Goal: Task Accomplishment & Management: Manage account settings

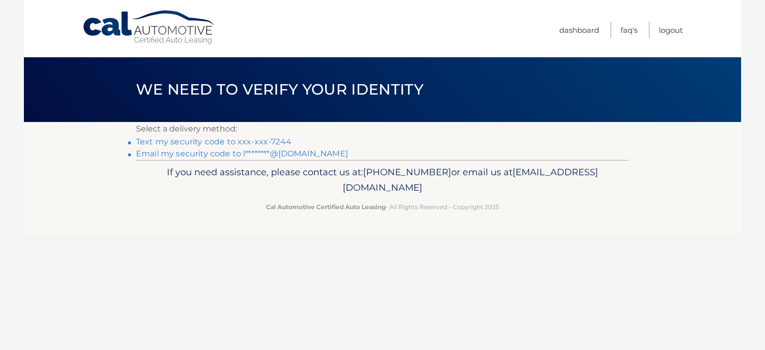
click at [209, 153] on link "Email my security code to l********@gmail.com" at bounding box center [242, 153] width 212 height 9
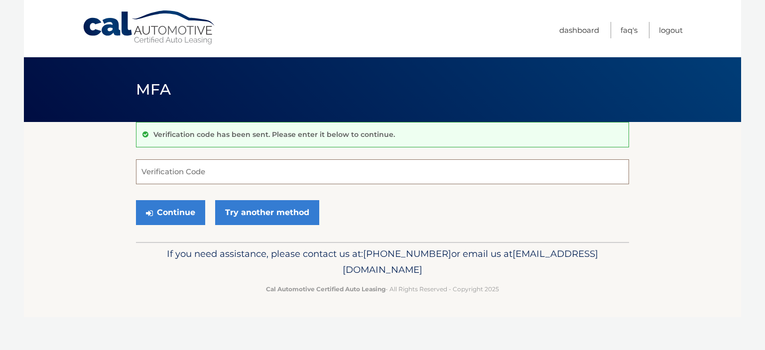
click at [195, 170] on input "Verification Code" at bounding box center [382, 171] width 493 height 25
click at [242, 169] on input "Verification Code" at bounding box center [382, 171] width 493 height 25
type input "700649"
click at [174, 217] on button "Continue" at bounding box center [170, 212] width 69 height 25
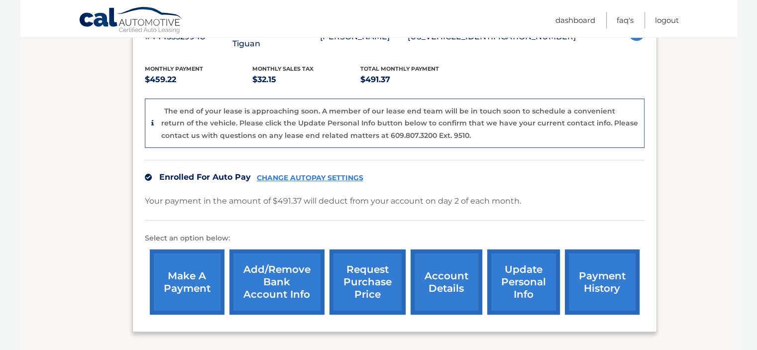
scroll to position [249, 0]
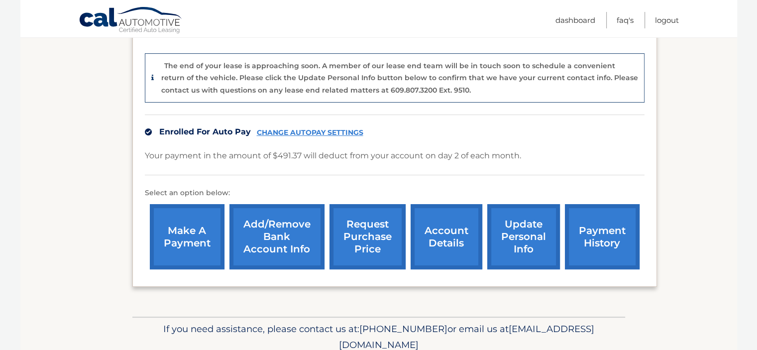
click at [586, 224] on link "payment history" at bounding box center [602, 236] width 75 height 65
click at [294, 246] on link "Add/Remove bank account info" at bounding box center [276, 236] width 95 height 65
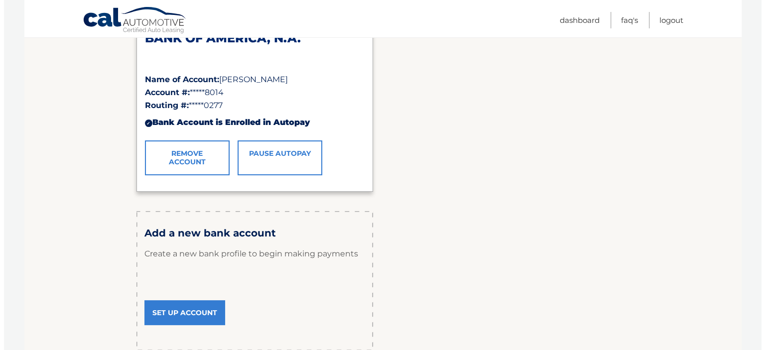
scroll to position [199, 0]
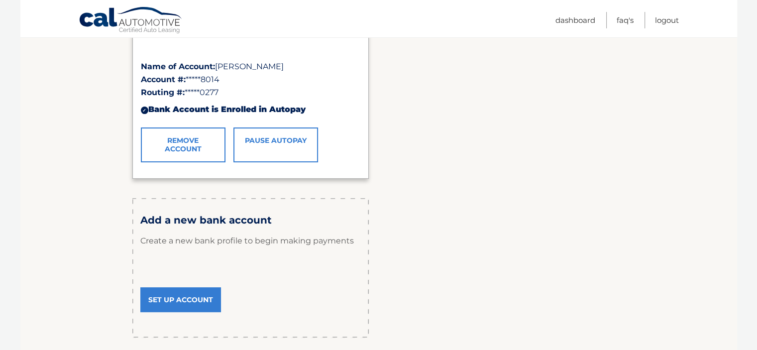
click at [179, 141] on link "Remove Account" at bounding box center [183, 144] width 85 height 35
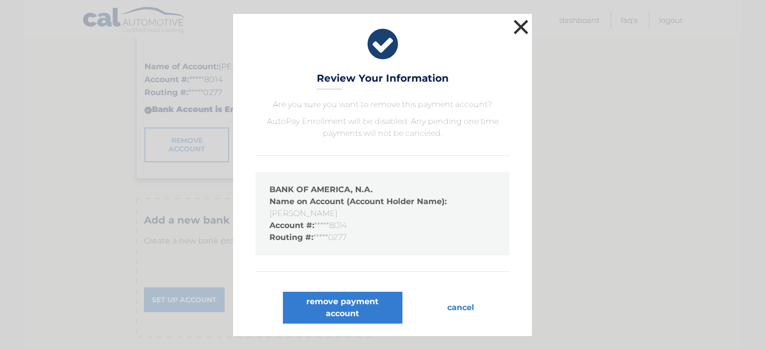
click at [521, 26] on button "×" at bounding box center [521, 27] width 20 height 20
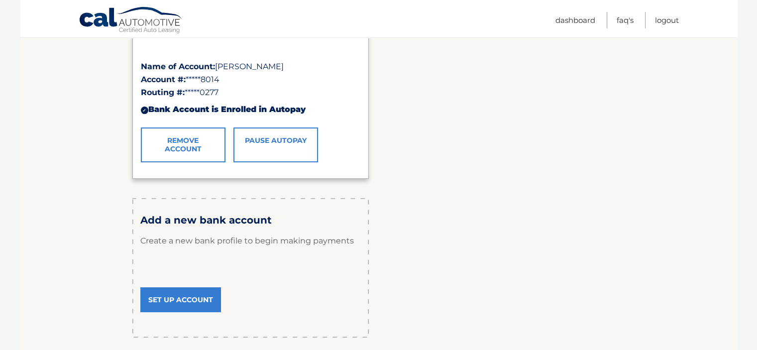
click at [282, 142] on link "Pause AutoPay" at bounding box center [275, 144] width 85 height 35
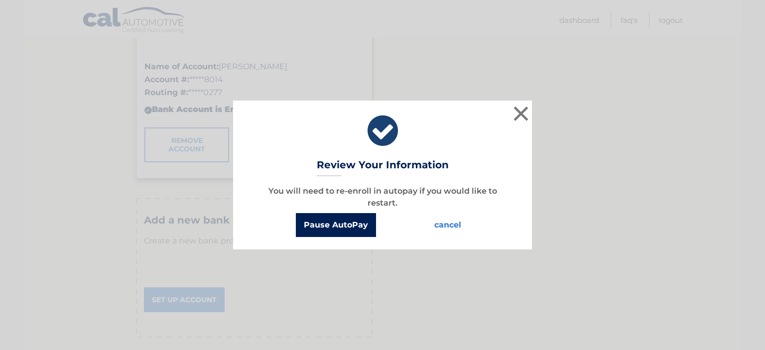
click at [331, 226] on button "Pause AutoPay" at bounding box center [336, 225] width 80 height 24
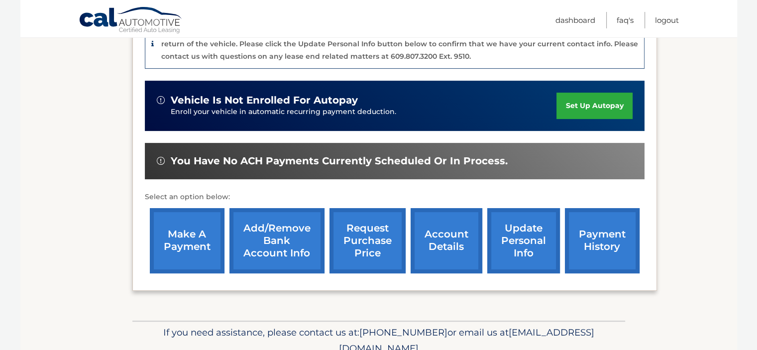
scroll to position [299, 0]
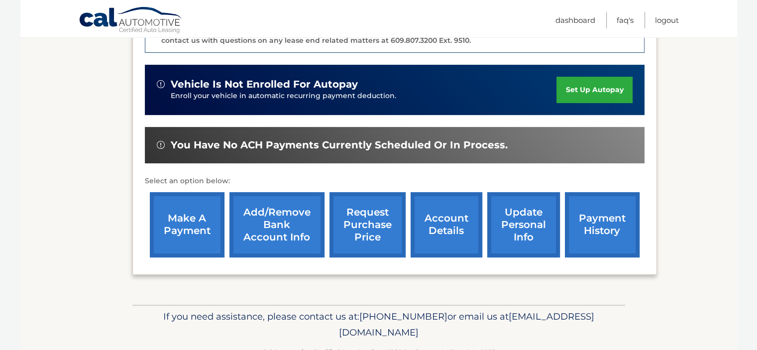
click at [268, 218] on link "Add/Remove bank account info" at bounding box center [276, 224] width 95 height 65
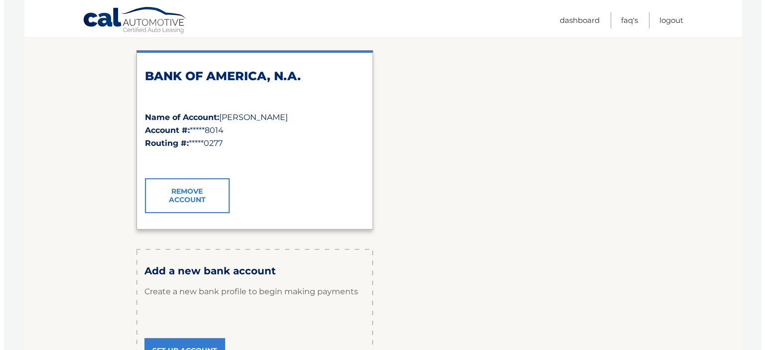
scroll to position [149, 0]
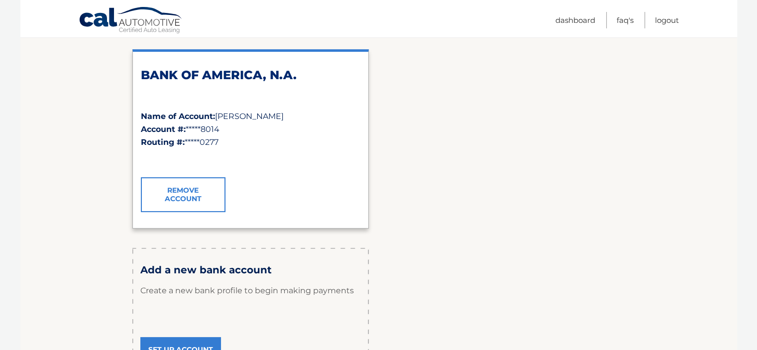
click at [203, 198] on link "Remove Account" at bounding box center [183, 194] width 85 height 35
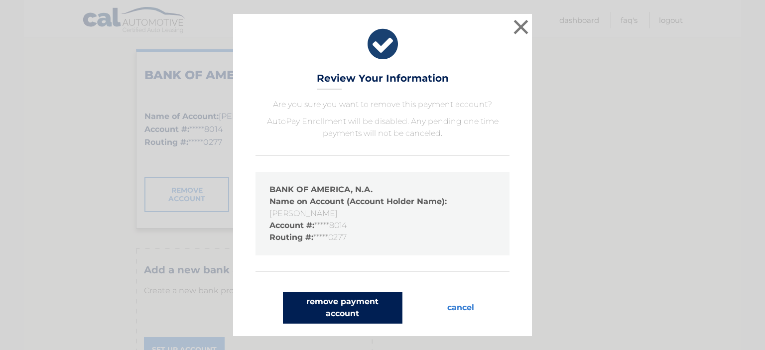
click at [381, 307] on button "remove payment account" at bounding box center [342, 308] width 119 height 32
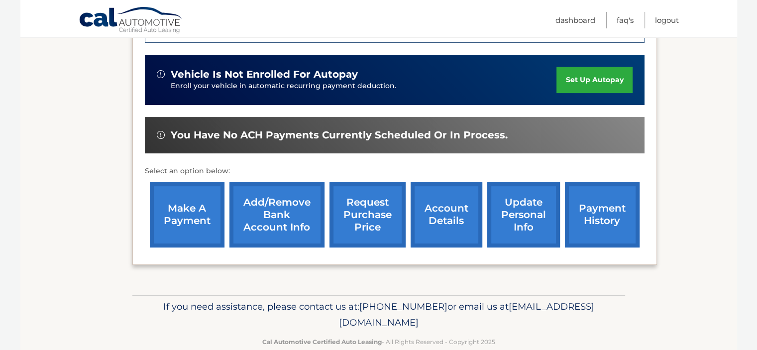
scroll to position [314, 0]
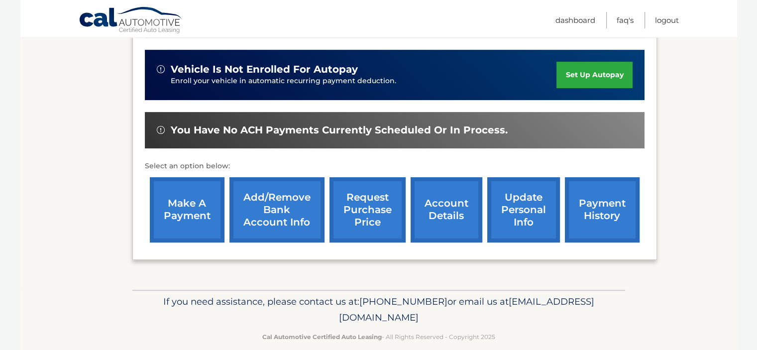
click at [470, 212] on link "account details" at bounding box center [447, 209] width 72 height 65
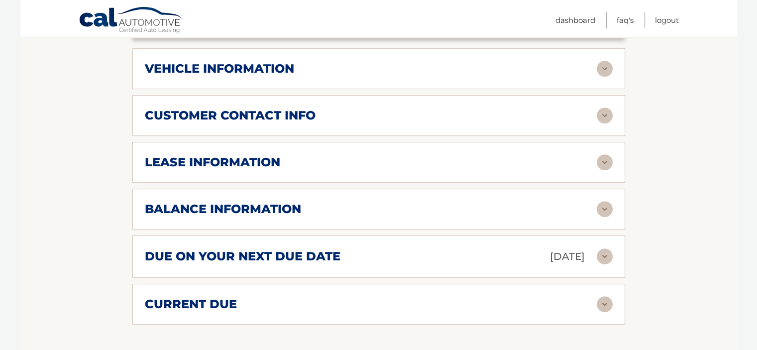
scroll to position [498, 0]
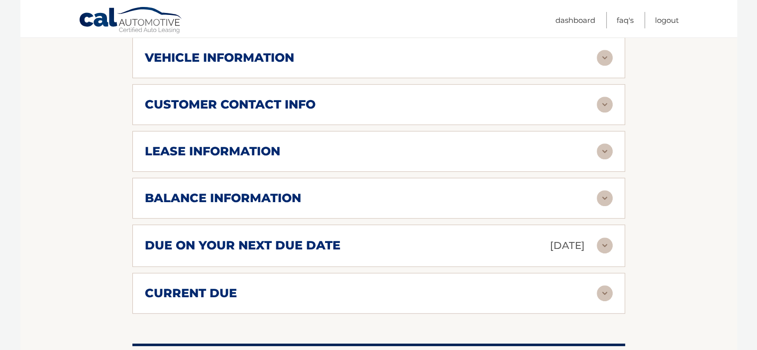
click at [481, 198] on div "balance information" at bounding box center [371, 198] width 452 height 15
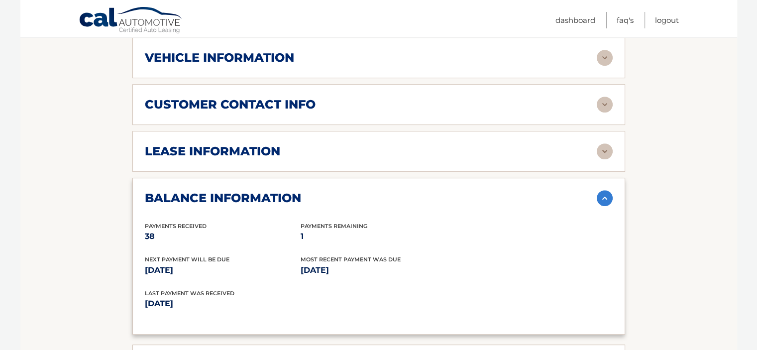
click at [598, 194] on img at bounding box center [605, 198] width 16 height 16
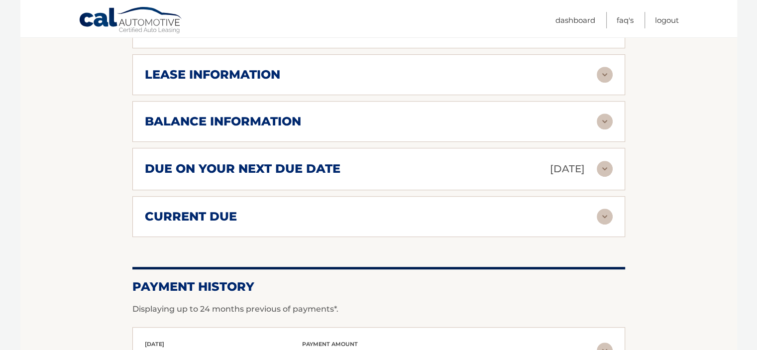
scroll to position [597, 0]
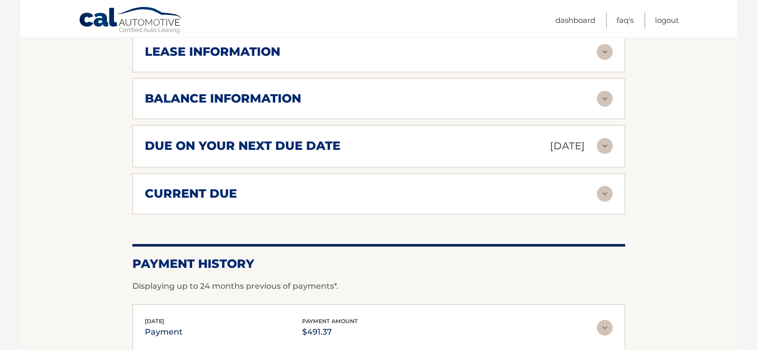
click at [568, 150] on p "Sep 02, 2025" at bounding box center [567, 145] width 35 height 17
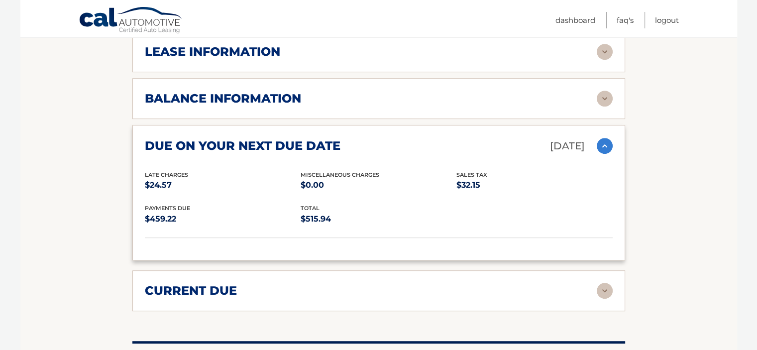
click at [572, 145] on p "Sep 02, 2025" at bounding box center [567, 145] width 35 height 17
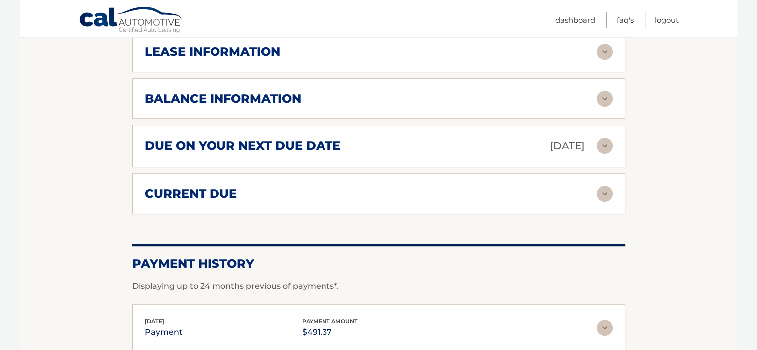
click at [467, 209] on div "current due Late Charges $24.57 Miscelleneous Charges* $0.00 Sales Tax $0.00 pa…" at bounding box center [378, 193] width 493 height 41
click at [473, 191] on div "current due" at bounding box center [371, 193] width 452 height 15
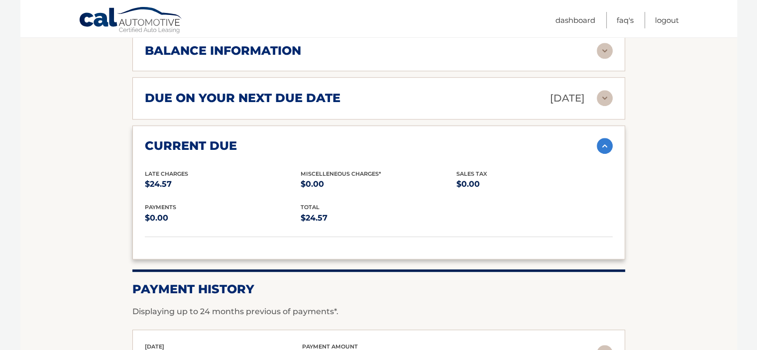
scroll to position [697, 0]
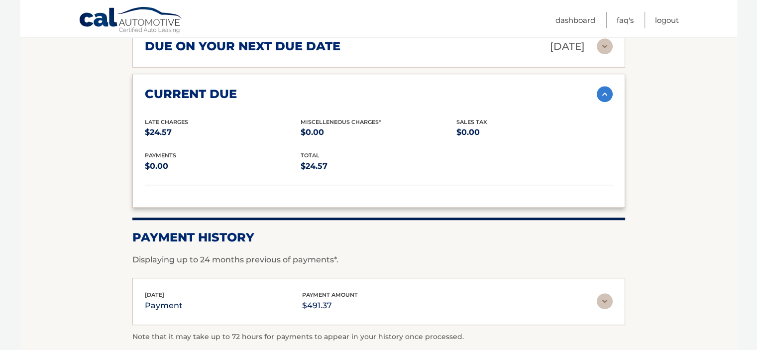
click at [607, 92] on img at bounding box center [605, 94] width 16 height 16
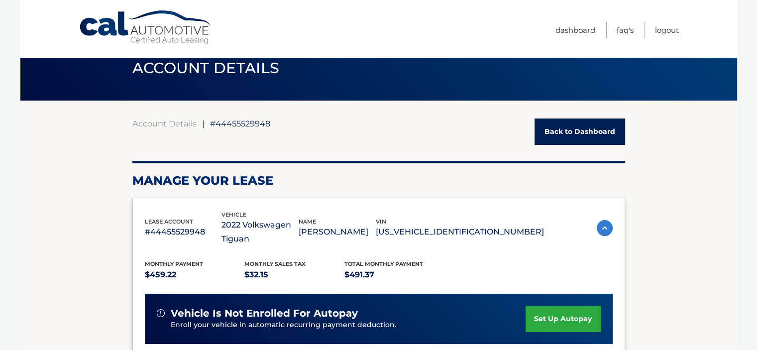
scroll to position [0, 0]
